Goal: Task Accomplishment & Management: Use online tool/utility

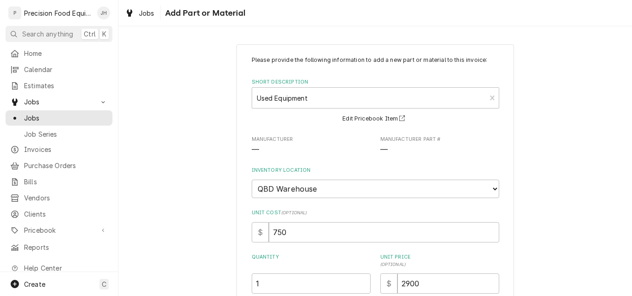
select select "417"
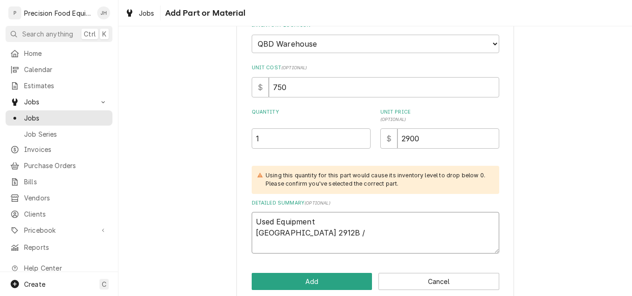
scroll to position [159, 0]
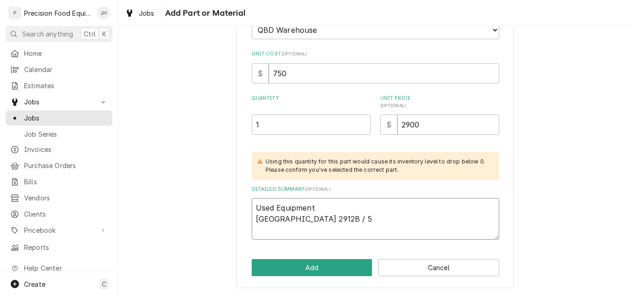
type textarea "Used Equipment Hobart 2912B / 56"
type textarea "x"
type textarea "Used Equipment Hobart 2912B / 561"
type textarea "x"
type textarea "Used Equipment Hobart 2912B / 561-"
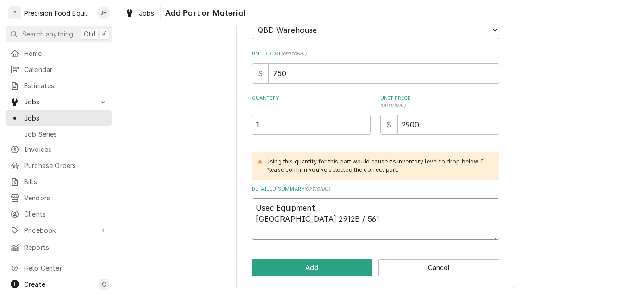
type textarea "x"
type textarea "Used Equipment Hobart 2912B / 561-1"
type textarea "x"
type textarea "Used Equipment Hobart 2912B / 561-16"
type textarea "x"
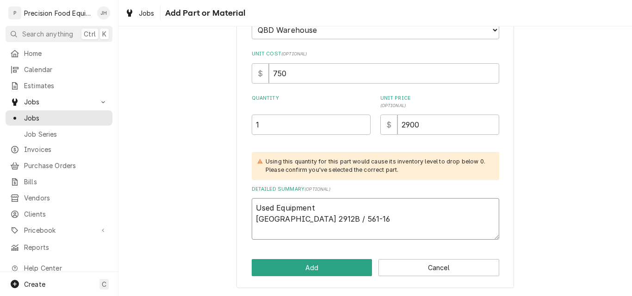
type textarea "Used Equipment Hobart 2912B / 561-168"
type textarea "x"
type textarea "Used Equipment Hobart 2912B / 561-168-"
type textarea "x"
type textarea "Used Equipment Hobart 2912B / 561-168-2"
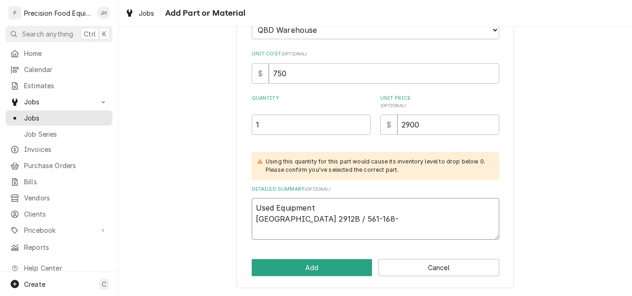
type textarea "x"
type textarea "Used Equipment Hobart 2912B / 561-168-23"
type textarea "x"
type textarea "Used Equipment Hobart 2912B / 561-168-234"
type textarea "x"
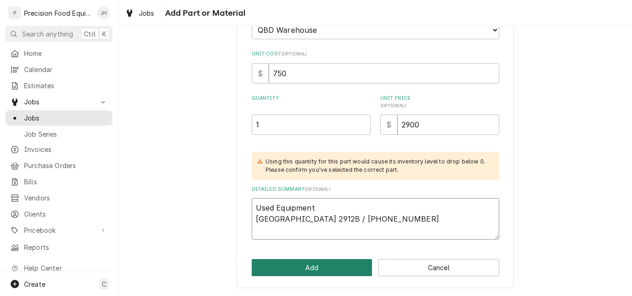
type textarea "Used Equipment Hobart 2912B / 561-168-234"
click at [311, 267] on button "Add" at bounding box center [312, 267] width 121 height 17
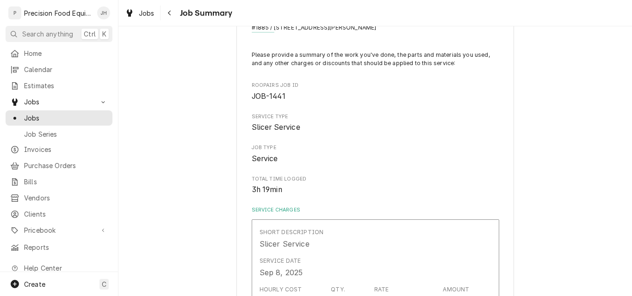
scroll to position [139, 0]
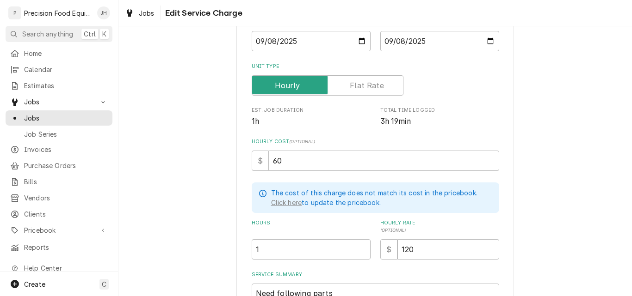
scroll to position [139, 0]
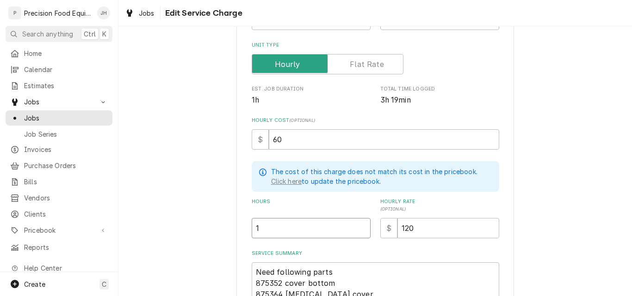
click at [270, 227] on input "1" at bounding box center [311, 228] width 119 height 20
type textarea "x"
type input "3"
type textarea "x"
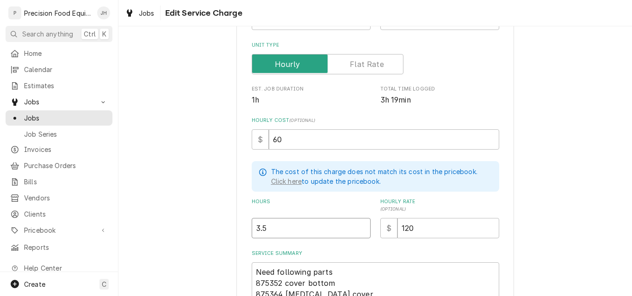
type input "3.5"
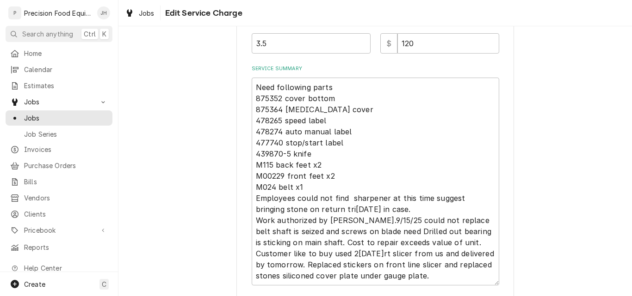
scroll to position [392, 0]
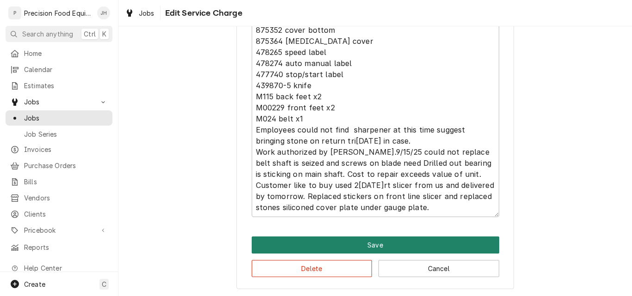
click at [393, 244] on button "Save" at bounding box center [375, 245] width 247 height 17
type textarea "x"
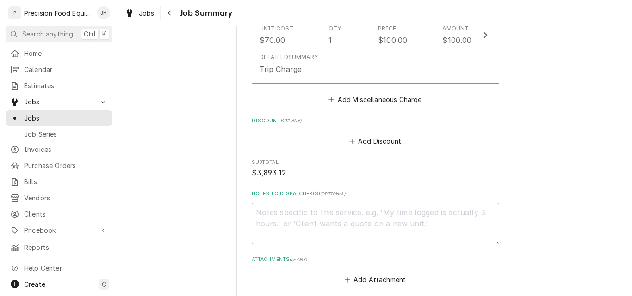
scroll to position [1526, 0]
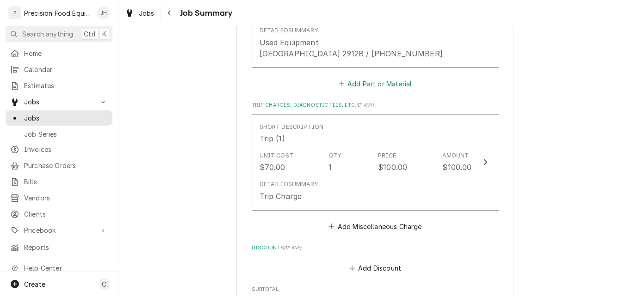
click at [389, 81] on button "Add Part or Material" at bounding box center [375, 83] width 76 height 13
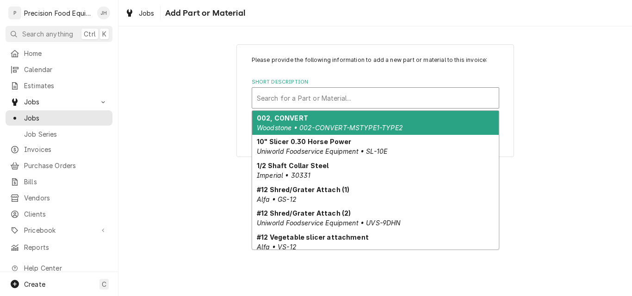
click at [313, 103] on div "Short Description" at bounding box center [375, 98] width 237 height 17
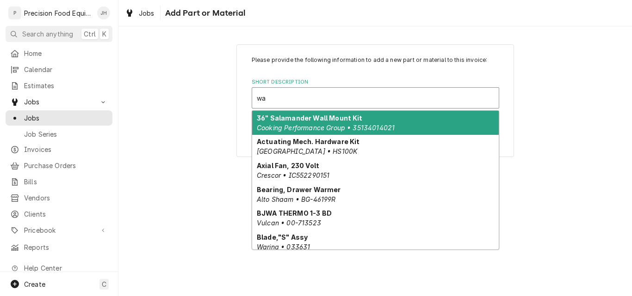
type input "w"
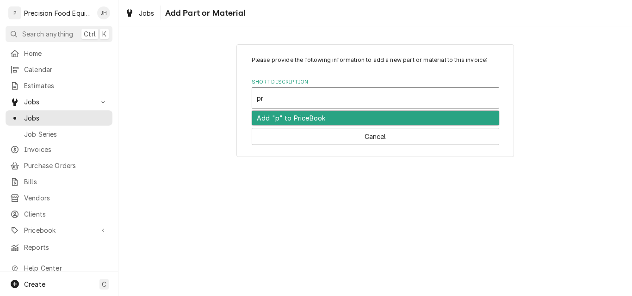
type input "p"
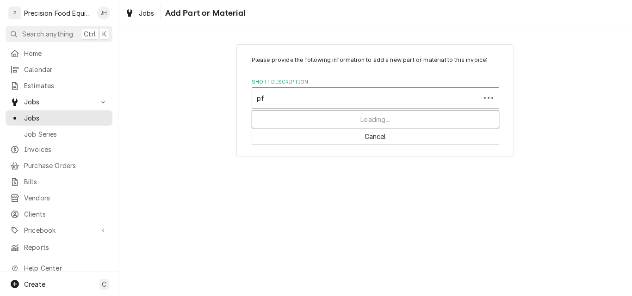
type input "p"
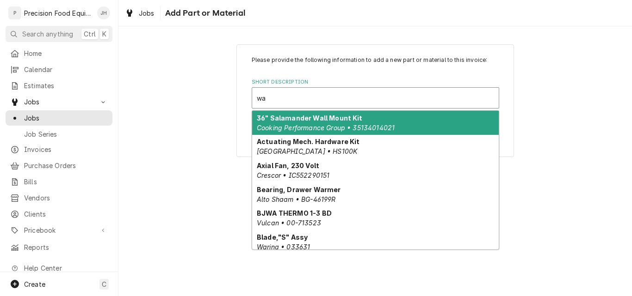
type input "w"
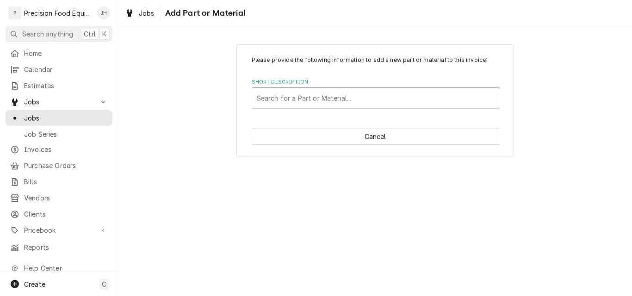
click at [574, 93] on div "Please provide the following information to add a new part or material to this …" at bounding box center [374, 100] width 513 height 129
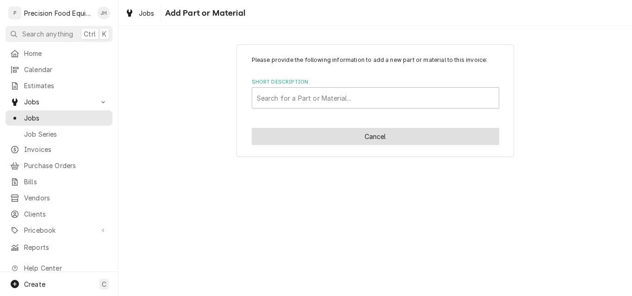
click at [325, 136] on button "Cancel" at bounding box center [375, 136] width 247 height 17
type textarea "x"
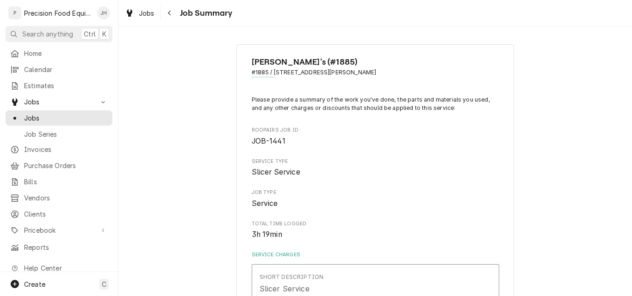
scroll to position [1537, 0]
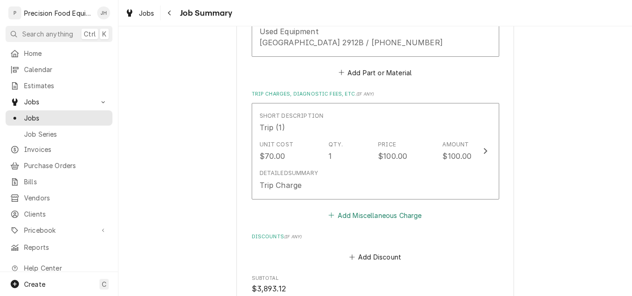
click at [370, 216] on button "Add Miscellaneous Charge" at bounding box center [375, 215] width 96 height 13
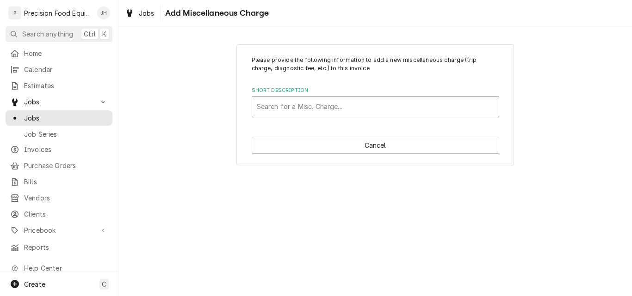
click at [297, 110] on div "Short Description" at bounding box center [375, 107] width 237 height 17
type input "warr"
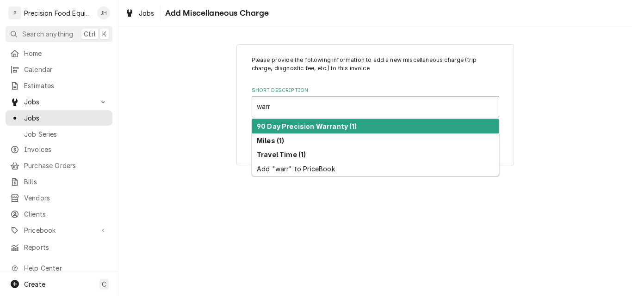
click at [311, 126] on strong "90 Day Precision Warranty (1)" at bounding box center [307, 127] width 100 height 8
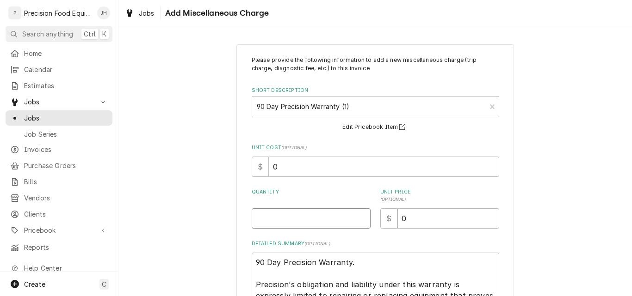
click at [286, 214] on input "Quantity" at bounding box center [311, 219] width 119 height 20
type textarea "x"
type input "1"
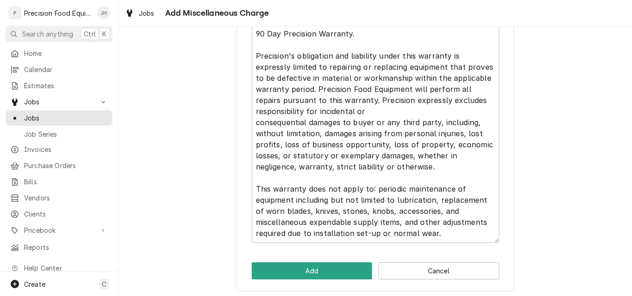
scroll to position [232, 0]
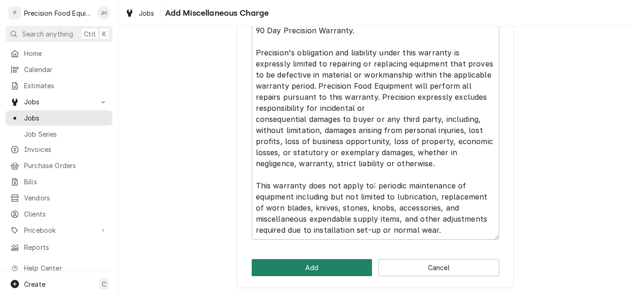
click at [328, 265] on button "Add" at bounding box center [312, 267] width 121 height 17
type textarea "x"
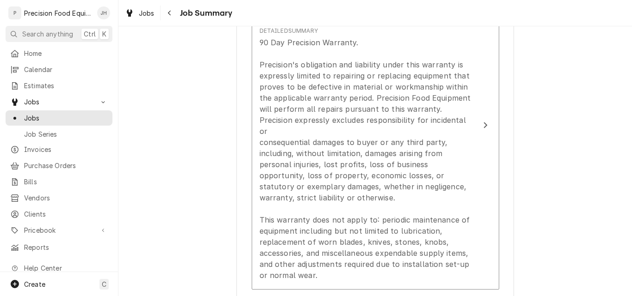
scroll to position [1826, 0]
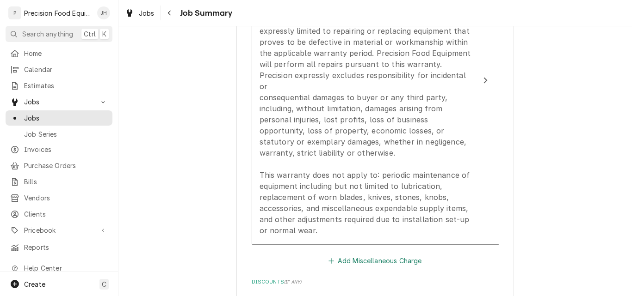
click at [387, 255] on button "Add Miscellaneous Charge" at bounding box center [375, 261] width 96 height 13
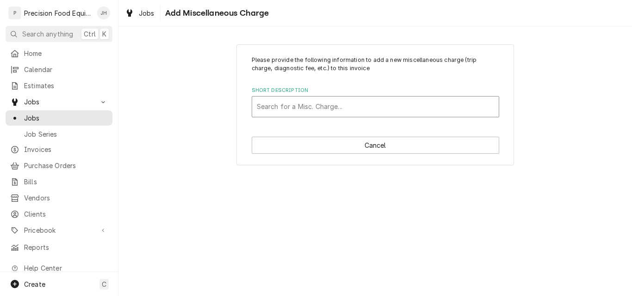
click at [304, 113] on div "Short Description" at bounding box center [375, 107] width 237 height 17
type input "fre"
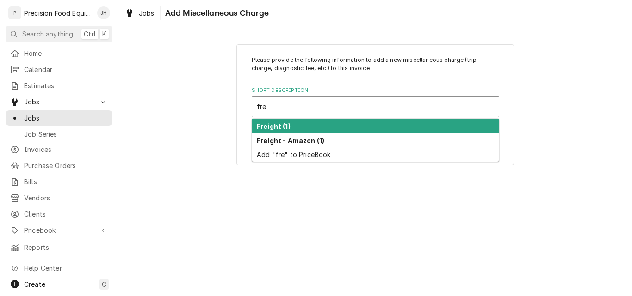
click at [288, 128] on strong "Freight (1)" at bounding box center [274, 127] width 34 height 8
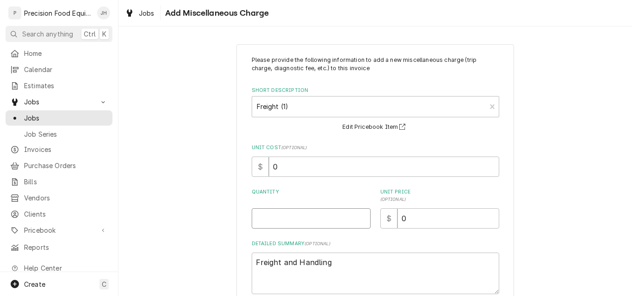
click at [273, 222] on input "Quantity" at bounding box center [311, 219] width 119 height 20
type textarea "x"
type input "1"
type textarea "x"
type input "2"
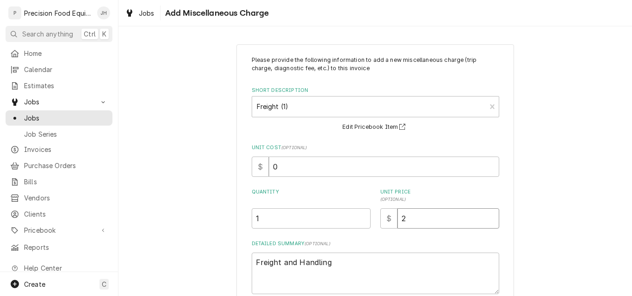
type textarea "x"
type input "28"
type textarea "x"
type input "28.9"
type textarea "x"
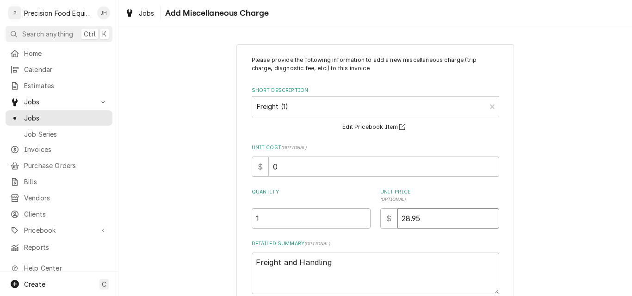
type input "28.95"
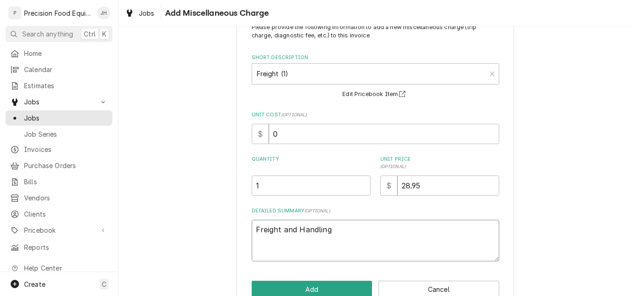
scroll to position [55, 0]
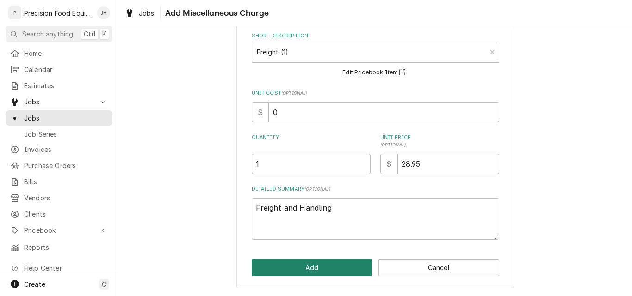
click at [327, 262] on button "Add" at bounding box center [312, 267] width 121 height 17
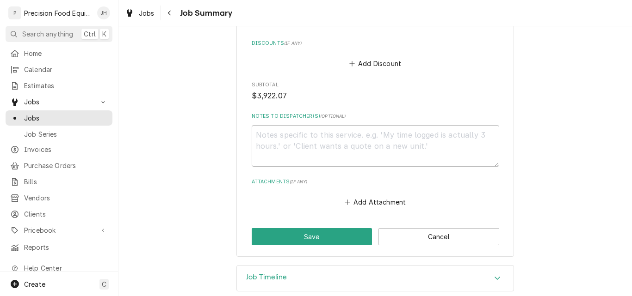
scroll to position [2168, 0]
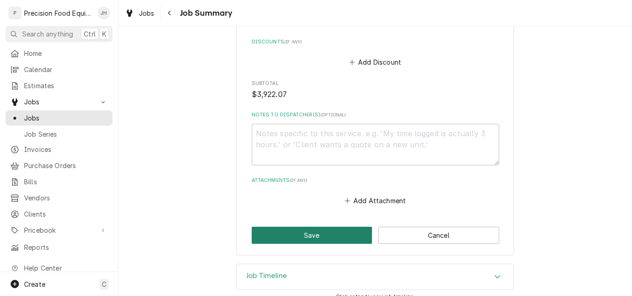
click at [294, 227] on button "Save" at bounding box center [312, 235] width 121 height 17
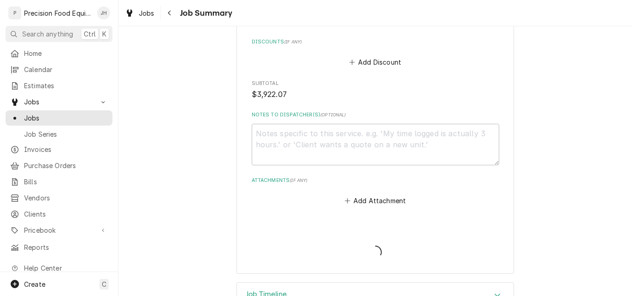
type textarea "x"
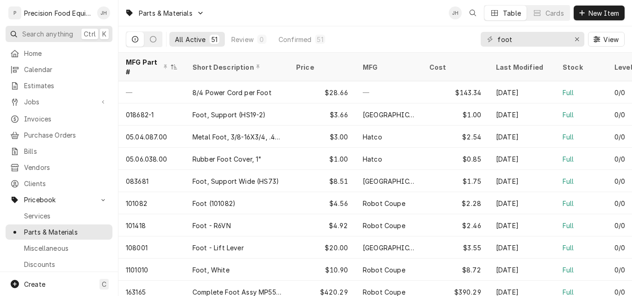
click at [55, 30] on span "Search anything" at bounding box center [47, 34] width 51 height 10
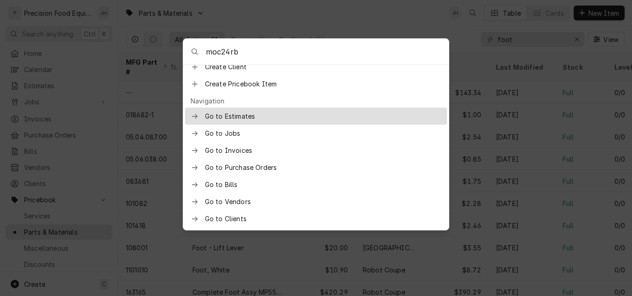
scroll to position [168, 0]
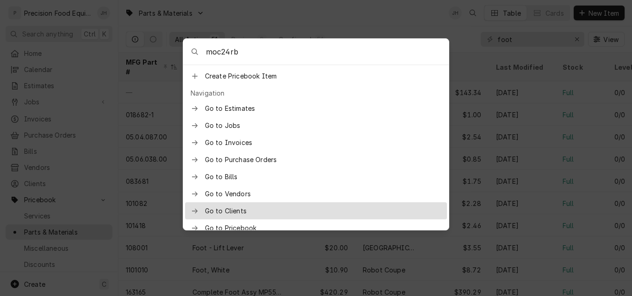
type input "moc24rb"
click at [242, 206] on span "Go to Clients" at bounding box center [323, 211] width 236 height 10
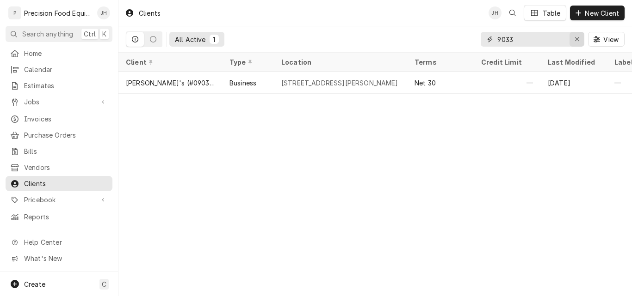
click at [576, 37] on icon "Erase input" at bounding box center [576, 39] width 5 height 6
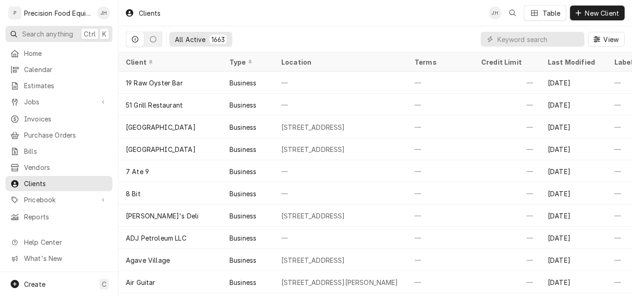
click at [37, 33] on span "Search anything" at bounding box center [47, 34] width 51 height 10
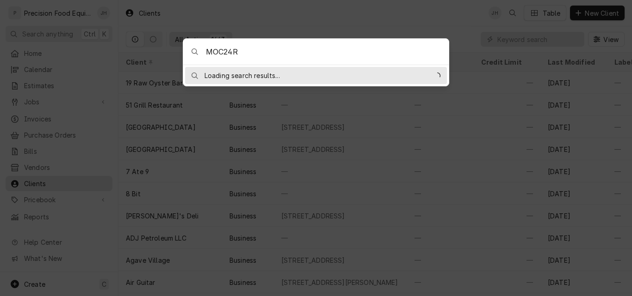
type input "MOC24RB"
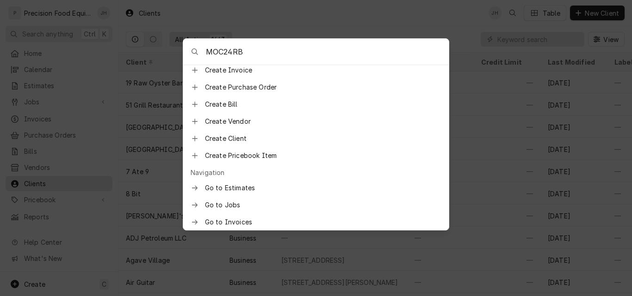
scroll to position [168, 0]
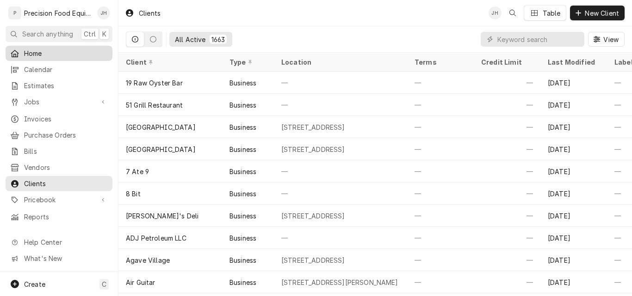
click at [36, 53] on body "P Precision Food Equipment LLC JH Search anything Ctrl K Home Calendar Estimate…" at bounding box center [316, 148] width 632 height 296
click at [39, 55] on span "Home" at bounding box center [66, 54] width 84 height 10
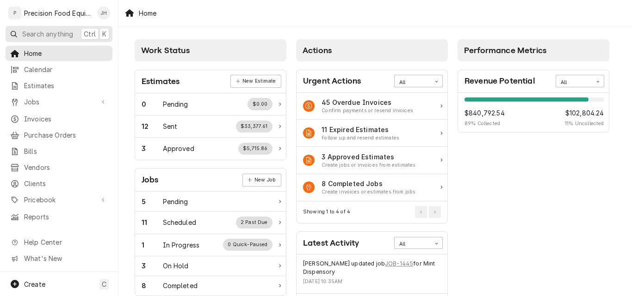
click at [31, 35] on span "Search anything" at bounding box center [47, 34] width 51 height 10
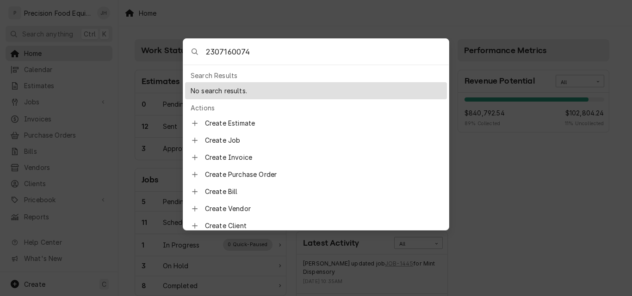
type input "2307160074"
click at [250, 89] on div "No search results." at bounding box center [316, 90] width 262 height 17
click at [387, 8] on body "P Precision Food Equipment LLC JH Search anything Ctrl K Home Calendar Estimate…" at bounding box center [316, 148] width 632 height 296
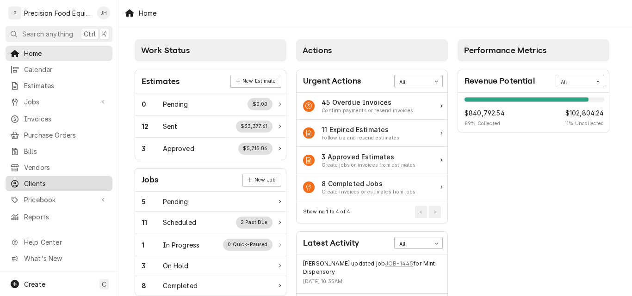
click at [41, 179] on span "Clients" at bounding box center [66, 184] width 84 height 10
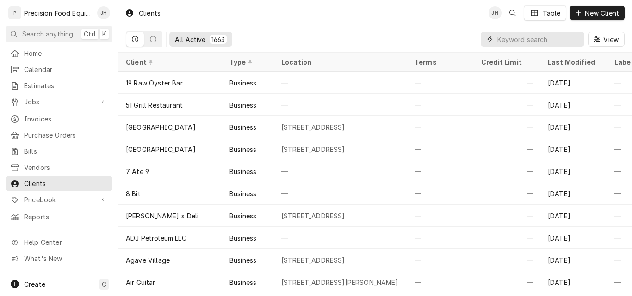
click at [514, 45] on input "Dynamic Content Wrapper" at bounding box center [538, 39] width 82 height 15
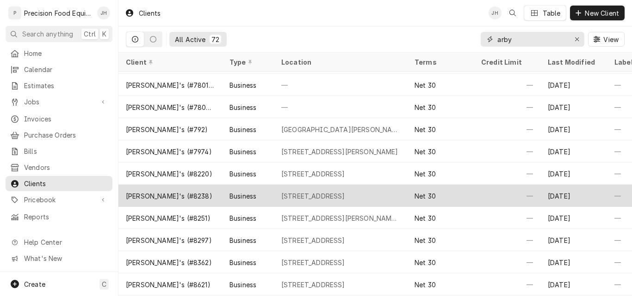
scroll to position [1134, 0]
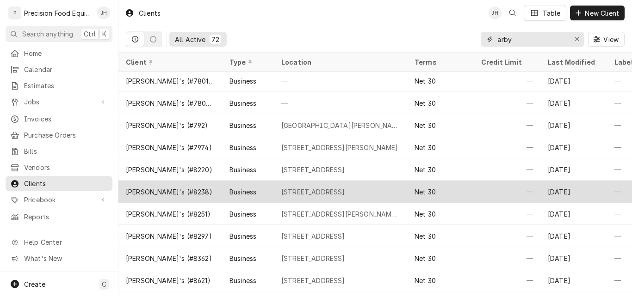
type input "arby"
click at [187, 190] on div "Arby's (#8238)" at bounding box center [170, 192] width 104 height 22
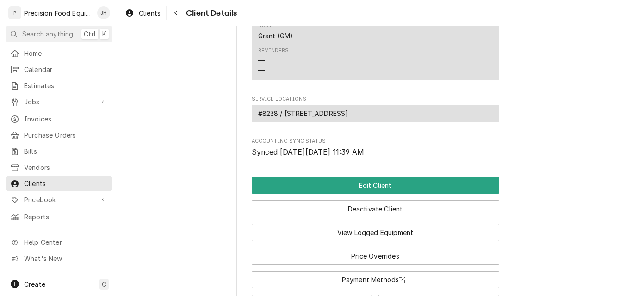
scroll to position [640, 0]
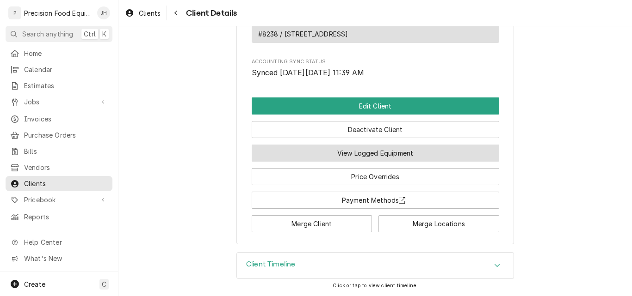
click at [361, 150] on button "View Logged Equipment" at bounding box center [375, 153] width 247 height 17
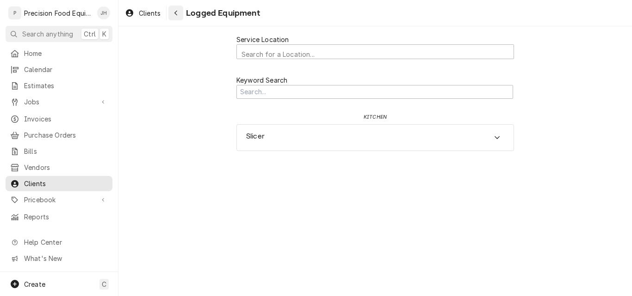
click at [174, 12] on icon "Navigate back" at bounding box center [176, 13] width 4 height 6
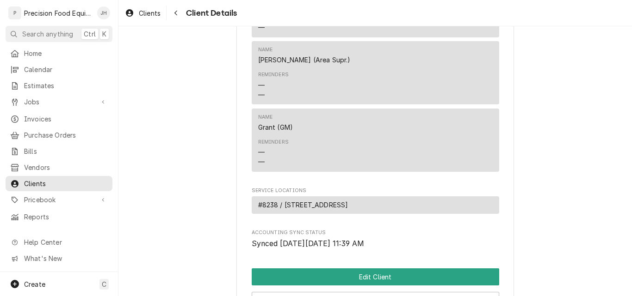
scroll to position [278, 0]
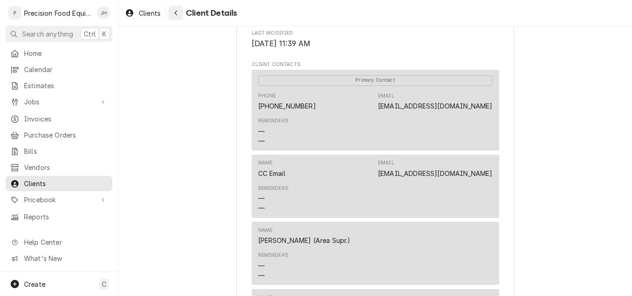
click at [177, 12] on icon "Navigate back" at bounding box center [176, 13] width 4 height 6
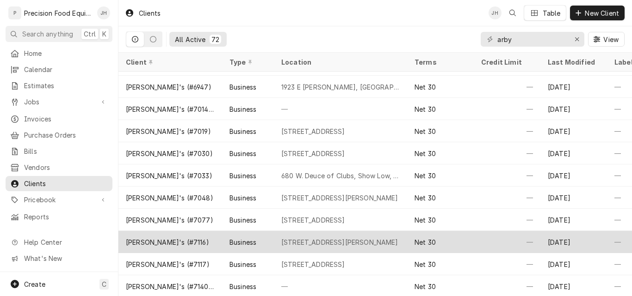
scroll to position [779, 0]
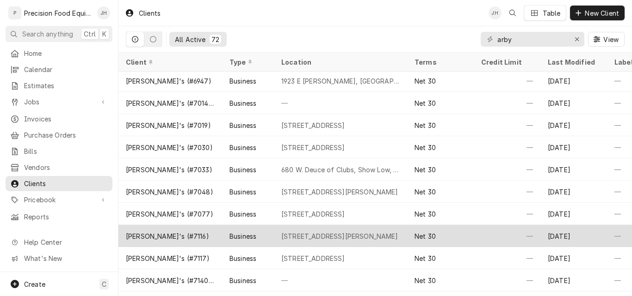
click at [336, 233] on div "[STREET_ADDRESS][PERSON_NAME]" at bounding box center [339, 237] width 117 height 10
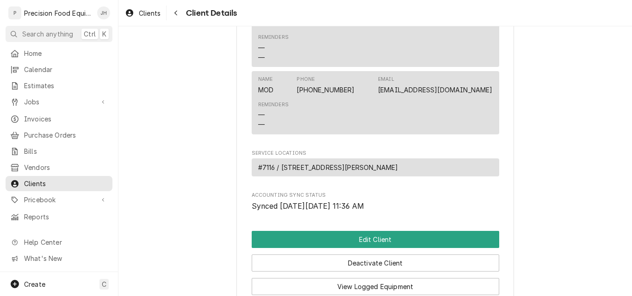
scroll to position [506, 0]
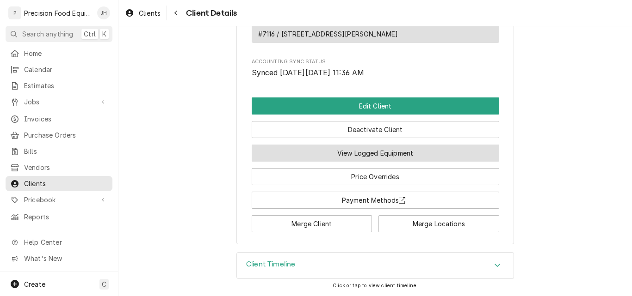
click at [385, 158] on button "View Logged Equipment" at bounding box center [375, 153] width 247 height 17
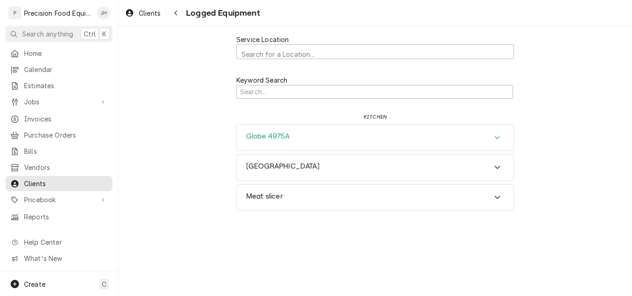
click at [495, 136] on icon "Accordion Header" at bounding box center [497, 137] width 6 height 7
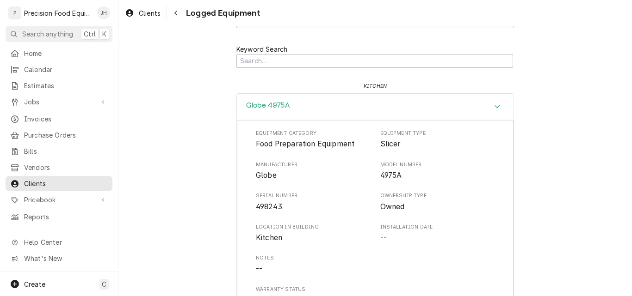
scroll to position [93, 0]
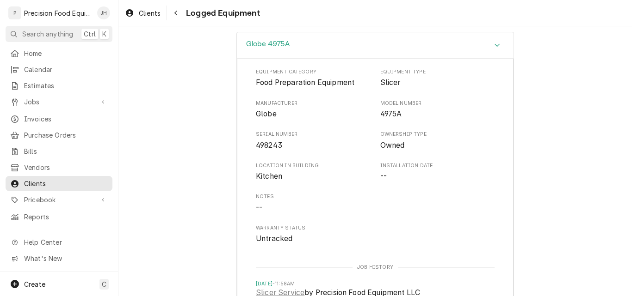
click at [547, 166] on div "Service Location Search for a Location... Keyword Search kitchen Globe 4975A Eq…" at bounding box center [374, 189] width 513 height 510
click at [494, 45] on icon "Accordion Header" at bounding box center [497, 45] width 6 height 7
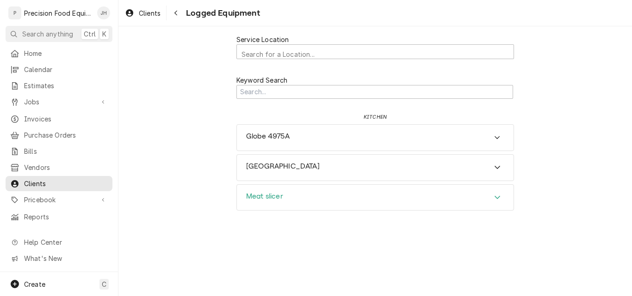
click at [497, 197] on icon "Accordion Header" at bounding box center [497, 197] width 6 height 7
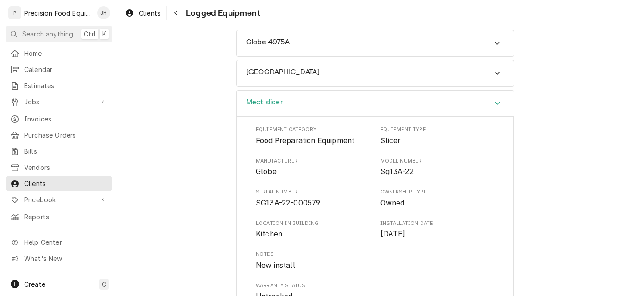
scroll to position [46, 0]
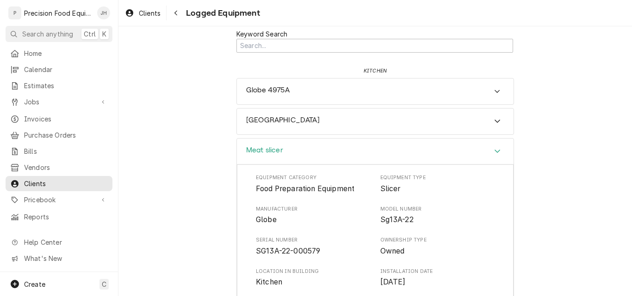
click at [494, 151] on icon "Accordion Header" at bounding box center [497, 151] width 6 height 7
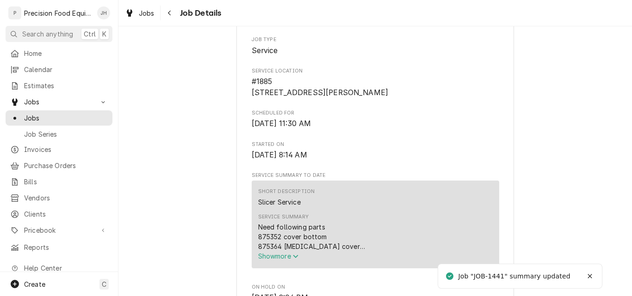
scroll to position [139, 0]
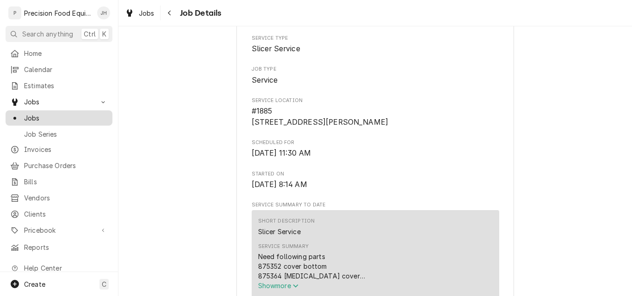
click at [37, 113] on span "Jobs" at bounding box center [66, 118] width 84 height 10
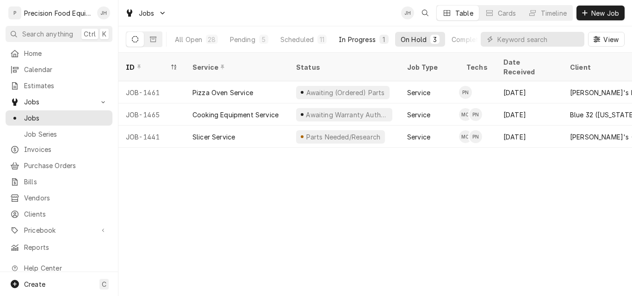
click at [345, 37] on div "In Progress" at bounding box center [357, 40] width 37 height 10
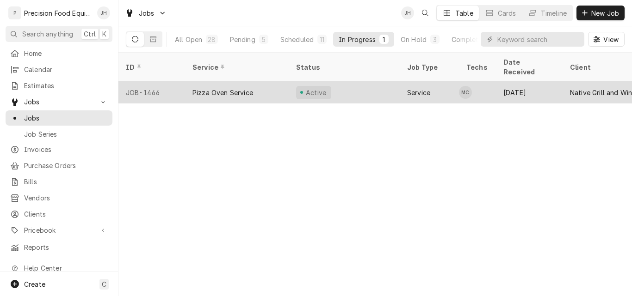
click at [258, 81] on div "Pizza Oven Service" at bounding box center [237, 92] width 104 height 22
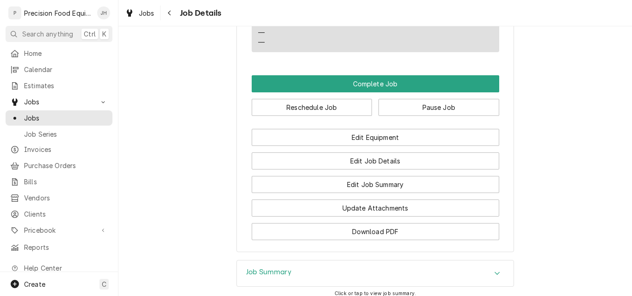
scroll to position [759, 0]
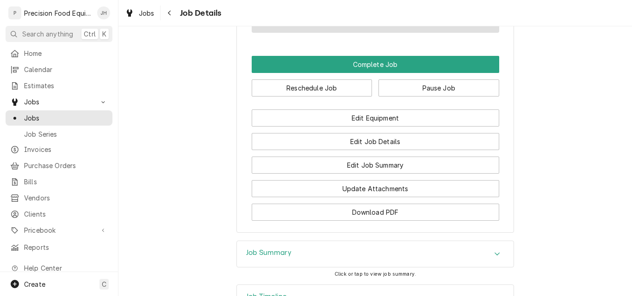
click at [359, 285] on div "Job Timeline" at bounding box center [375, 298] width 277 height 26
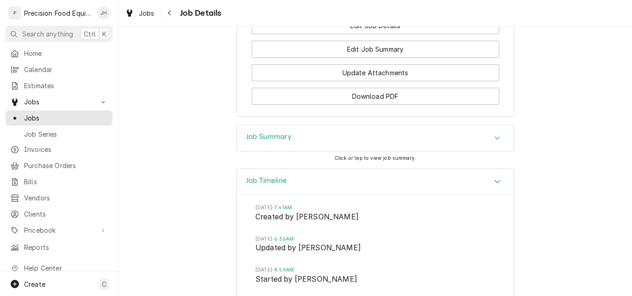
scroll to position [876, 0]
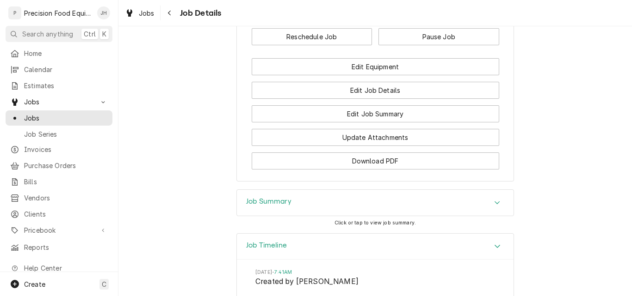
scroll to position [743, 0]
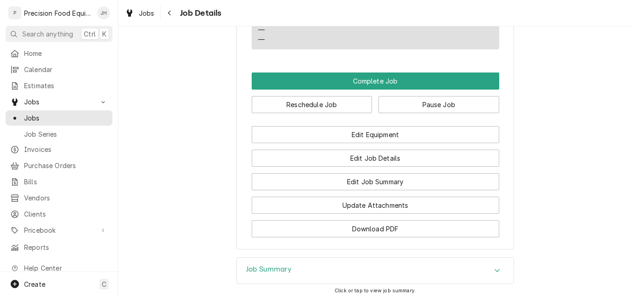
click at [273, 265] on h3 "Job Summary" at bounding box center [268, 269] width 45 height 9
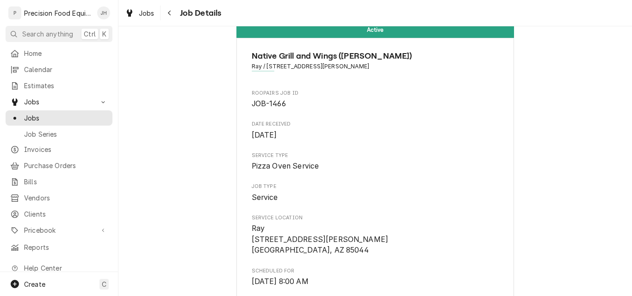
scroll to position [0, 0]
